Goal: Task Accomplishment & Management: Complete application form

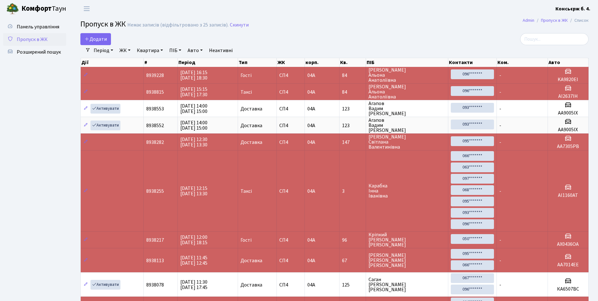
select select "25"
click at [104, 42] on span "Додати" at bounding box center [96, 39] width 22 height 7
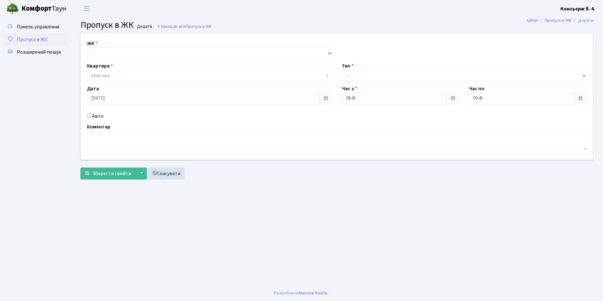
click at [108, 44] on div "ЖК - [STREET_ADDRESS]" at bounding box center [209, 50] width 255 height 20
click at [108, 48] on select "- СП4, Столичне шосе, 5" at bounding box center [209, 53] width 245 height 12
select select "325"
click at [87, 47] on select "- СП4, Столичне шосе, 5" at bounding box center [209, 53] width 245 height 12
select select
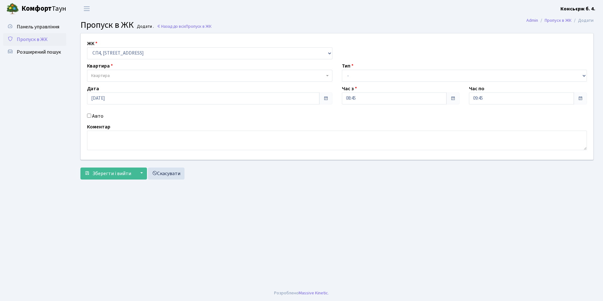
click at [114, 74] on span "Квартира" at bounding box center [207, 76] width 233 height 6
click at [88, 117] on input "Авто" at bounding box center [89, 116] width 4 height 4
checkbox input "true"
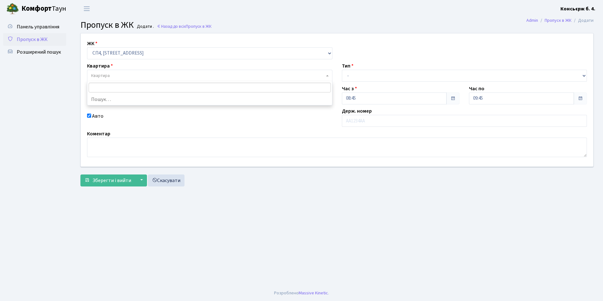
click at [106, 74] on span "Квартира" at bounding box center [100, 76] width 19 height 6
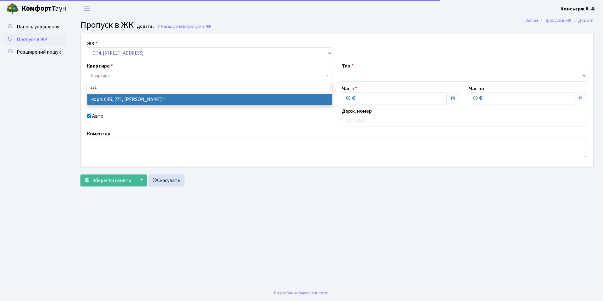
type input "271"
select select "21299"
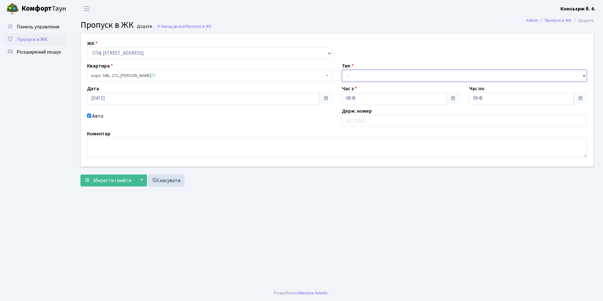
click at [425, 72] on select "- Доставка Таксі Гості Сервіс" at bounding box center [464, 76] width 245 height 12
select select "1"
click at [342, 70] on select "- Доставка Таксі Гості Сервіс" at bounding box center [464, 76] width 245 height 12
click at [363, 124] on input "text" at bounding box center [464, 121] width 245 height 12
type input "У"
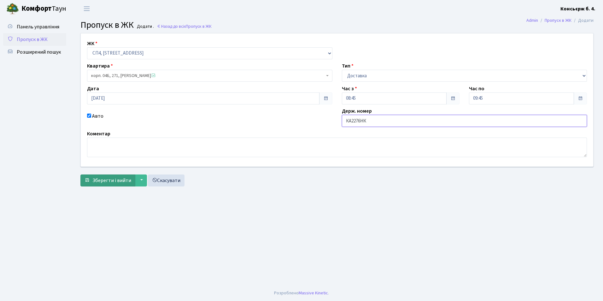
type input "КА2276НК"
click at [106, 180] on span "Зберегти і вийти" at bounding box center [111, 180] width 39 height 7
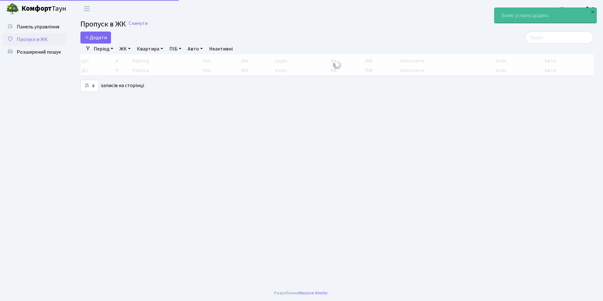
select select "25"
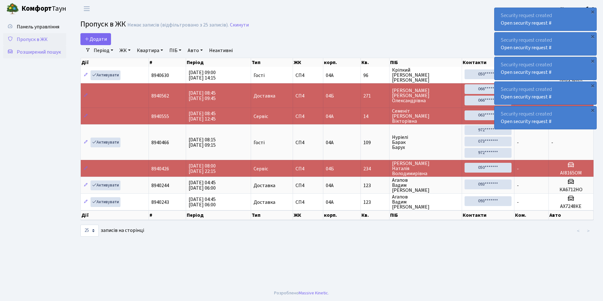
click at [37, 51] on span "Розширений пошук" at bounding box center [39, 52] width 44 height 7
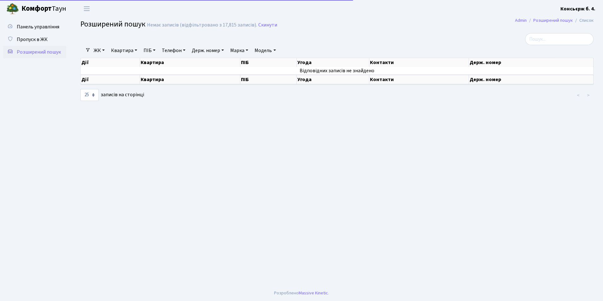
select select "25"
click at [90, 52] on span at bounding box center [87, 50] width 5 height 5
click at [93, 51] on link "ЖК" at bounding box center [99, 50] width 16 height 11
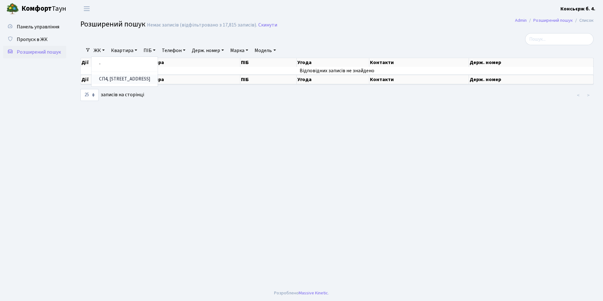
click at [100, 77] on link "СП4, [STREET_ADDRESS]" at bounding box center [124, 79] width 66 height 10
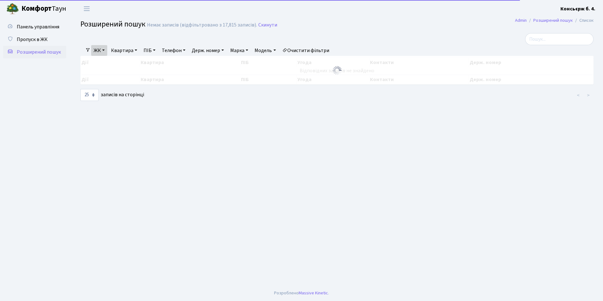
click at [123, 51] on link "Квартира" at bounding box center [124, 50] width 31 height 11
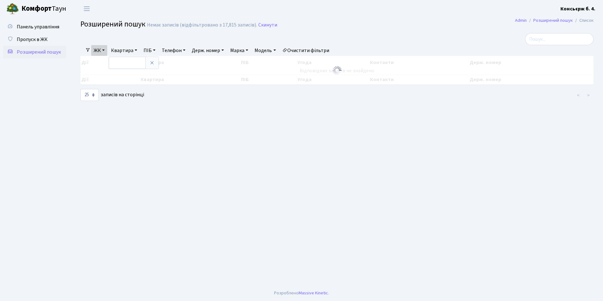
click at [91, 52] on ul "ЖК - СП4, Столичне шосе, 5 Квартира ПІБ Телефон Держ. номер Марка Модель Очисти…" at bounding box center [212, 50] width 242 height 11
click at [97, 50] on link "ЖК" at bounding box center [99, 50] width 16 height 11
click at [115, 79] on link "СП4, [STREET_ADDRESS]" at bounding box center [124, 79] width 66 height 10
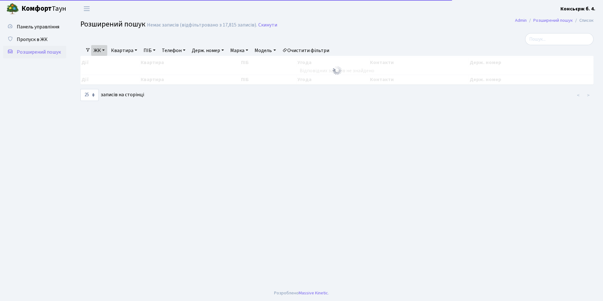
click at [129, 49] on link "Квартира" at bounding box center [124, 50] width 31 height 11
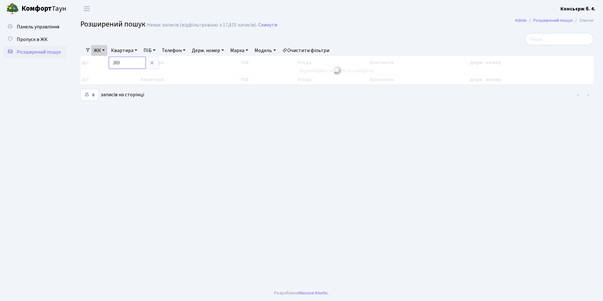
type input "269"
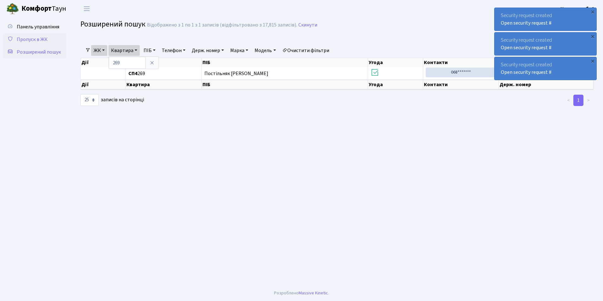
click at [37, 36] on span "Пропуск в ЖК" at bounding box center [32, 39] width 31 height 7
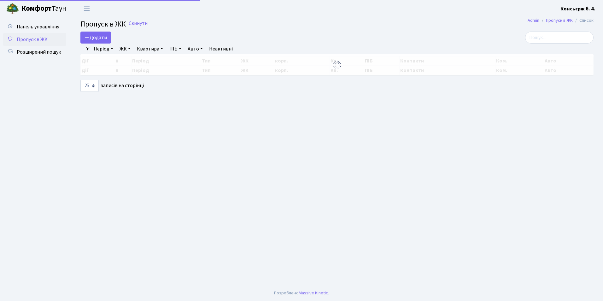
select select "25"
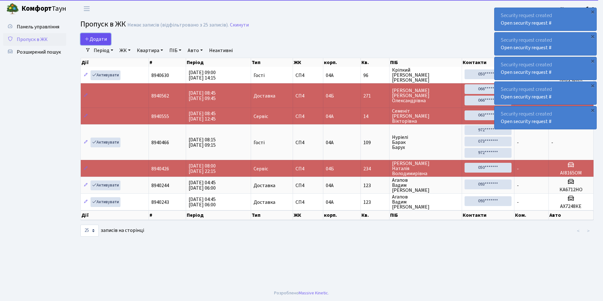
click at [97, 37] on span "Додати" at bounding box center [96, 39] width 22 height 7
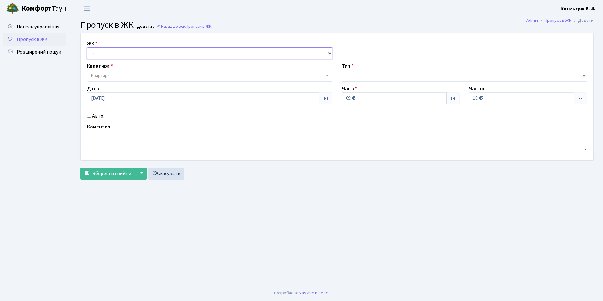
click at [111, 56] on select "- [STREET_ADDRESS]" at bounding box center [209, 53] width 245 height 12
select select "325"
click at [87, 47] on select "- СП4, Столичне шосе, 5" at bounding box center [209, 53] width 245 height 12
select select
click at [105, 76] on span "Квартира" at bounding box center [100, 76] width 19 height 6
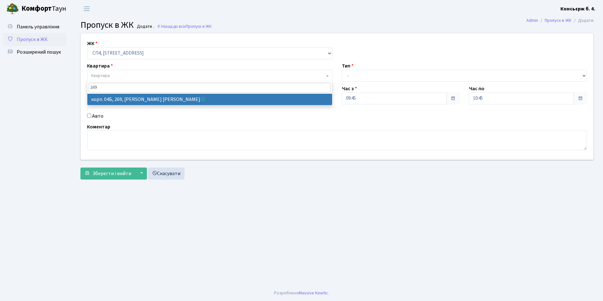
type input "269"
select select "21297"
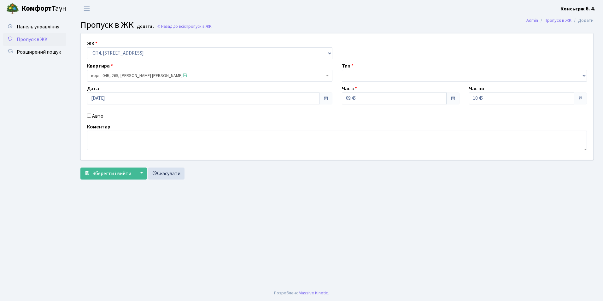
click at [90, 116] on input "Авто" at bounding box center [89, 116] width 4 height 4
checkbox input "true"
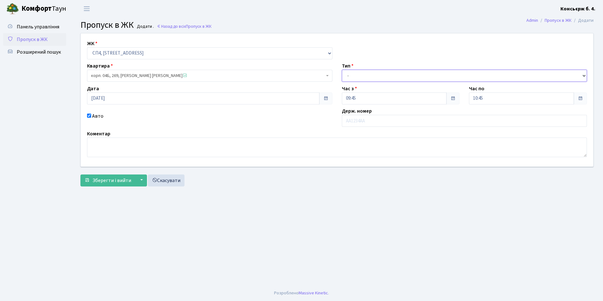
click at [345, 76] on select "- Доставка Таксі Гості Сервіс" at bounding box center [464, 76] width 245 height 12
select select "1"
click at [342, 70] on select "- Доставка Таксі Гості Сервіс" at bounding box center [464, 76] width 245 height 12
click at [353, 135] on div "Коментар" at bounding box center [336, 143] width 509 height 27
click at [356, 120] on input "text" at bounding box center [464, 121] width 245 height 12
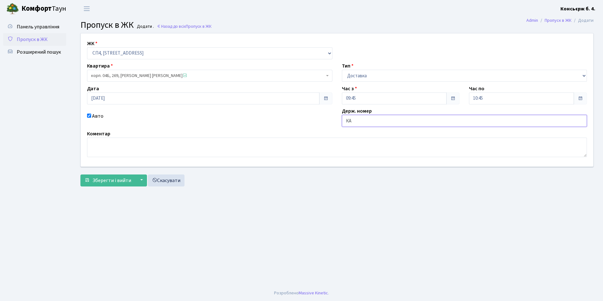
type input "[PERSON_NAME]"
type input "КА3778НТ"
click at [102, 184] on span "Зберегти і вийти" at bounding box center [111, 180] width 39 height 7
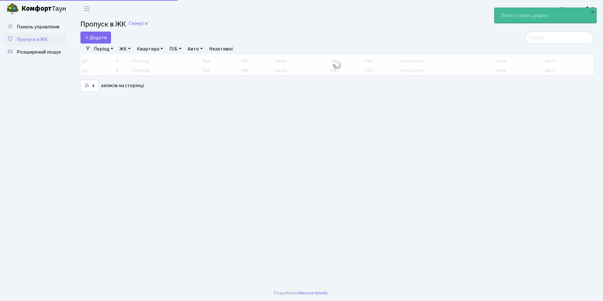
select select "25"
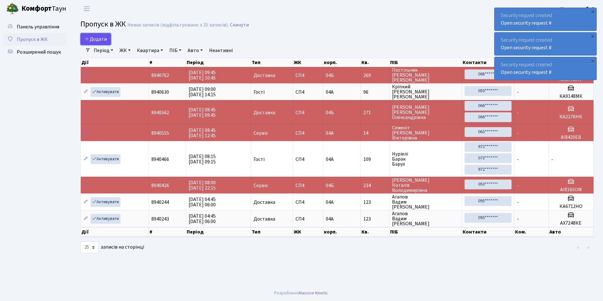
click at [98, 39] on span "Додати" at bounding box center [96, 39] width 22 height 7
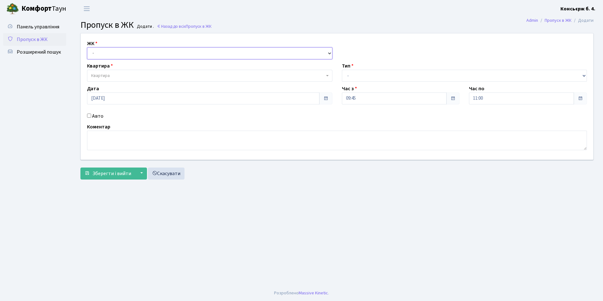
drag, startPoint x: 99, startPoint y: 49, endPoint x: 98, endPoint y: 57, distance: 8.8
click at [99, 49] on select "- СП4, Столичне шосе, 5" at bounding box center [209, 53] width 245 height 12
select select "325"
click at [87, 47] on select "- СП4, Столичне шосе, 5" at bounding box center [209, 53] width 245 height 12
select select
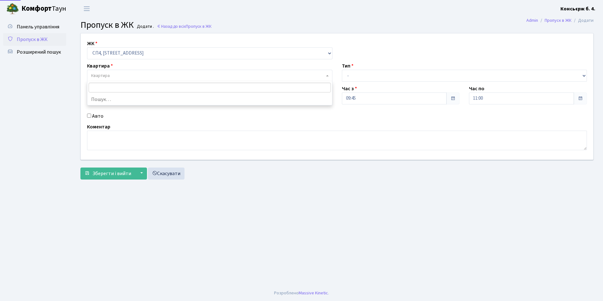
click at [98, 73] on span "Квартира" at bounding box center [209, 76] width 245 height 12
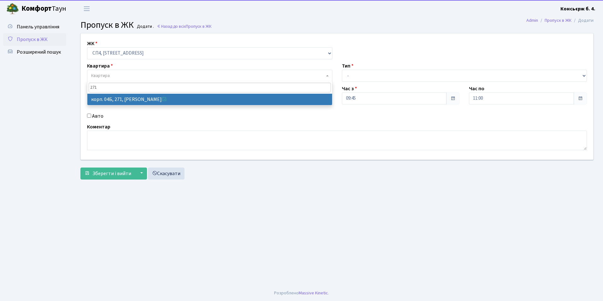
type input "271"
select select "21299"
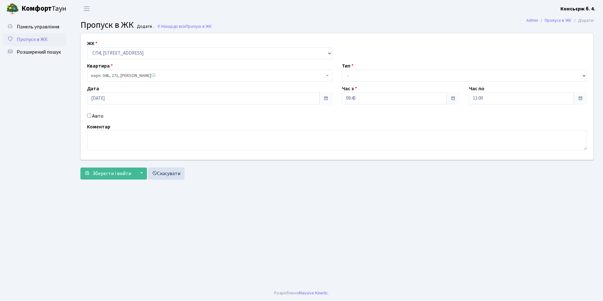
click at [88, 117] on input "Авто" at bounding box center [89, 116] width 4 height 4
checkbox input "true"
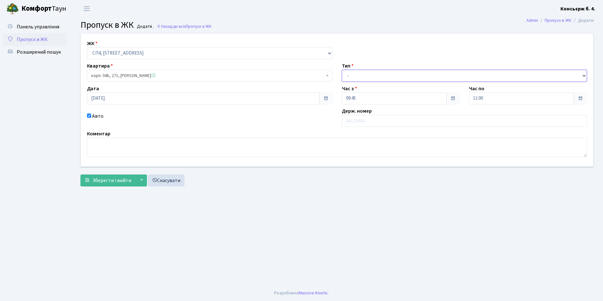
click at [356, 72] on select "- Доставка Таксі Гості Сервіс" at bounding box center [464, 76] width 245 height 12
select select "1"
click at [342, 70] on select "- Доставка Таксі Гості Сервіс" at bounding box center [464, 76] width 245 height 12
click at [354, 120] on input "text" at bounding box center [464, 121] width 245 height 12
type input "КА2276НК"
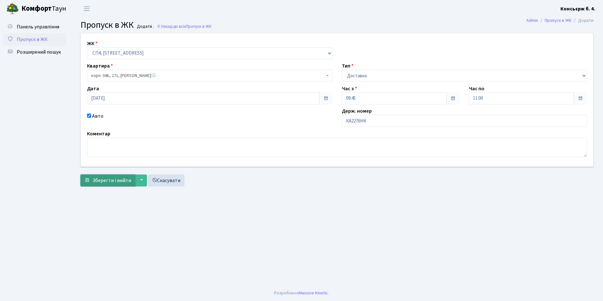
click at [95, 183] on span "Зберегти і вийти" at bounding box center [111, 180] width 39 height 7
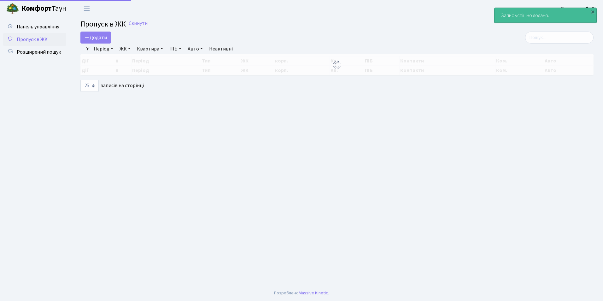
select select "25"
